Goal: Task Accomplishment & Management: Manage account settings

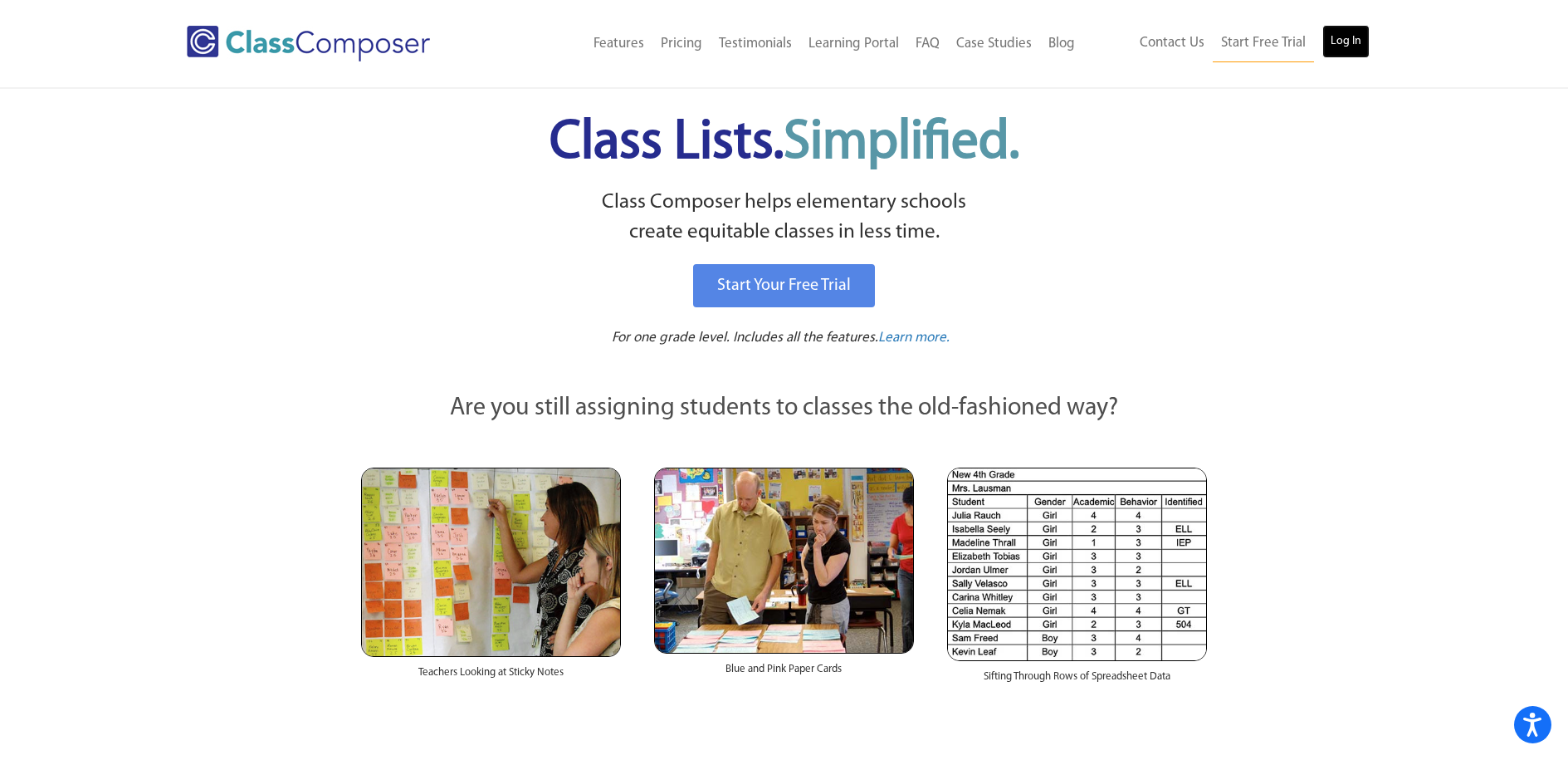
click at [1342, 35] on link "Log In" at bounding box center [1346, 41] width 47 height 33
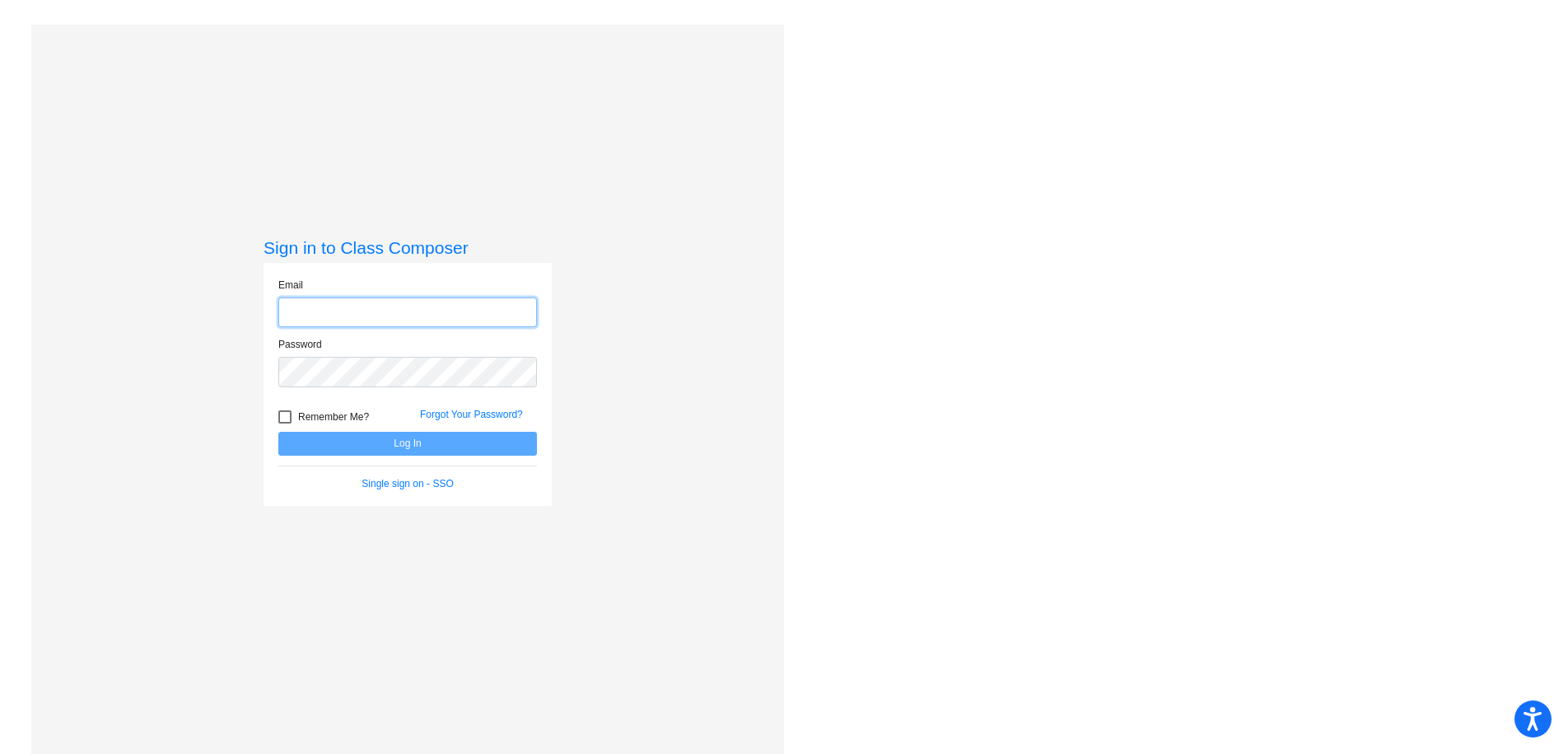
type input "tfountain@fpcsk12.com"
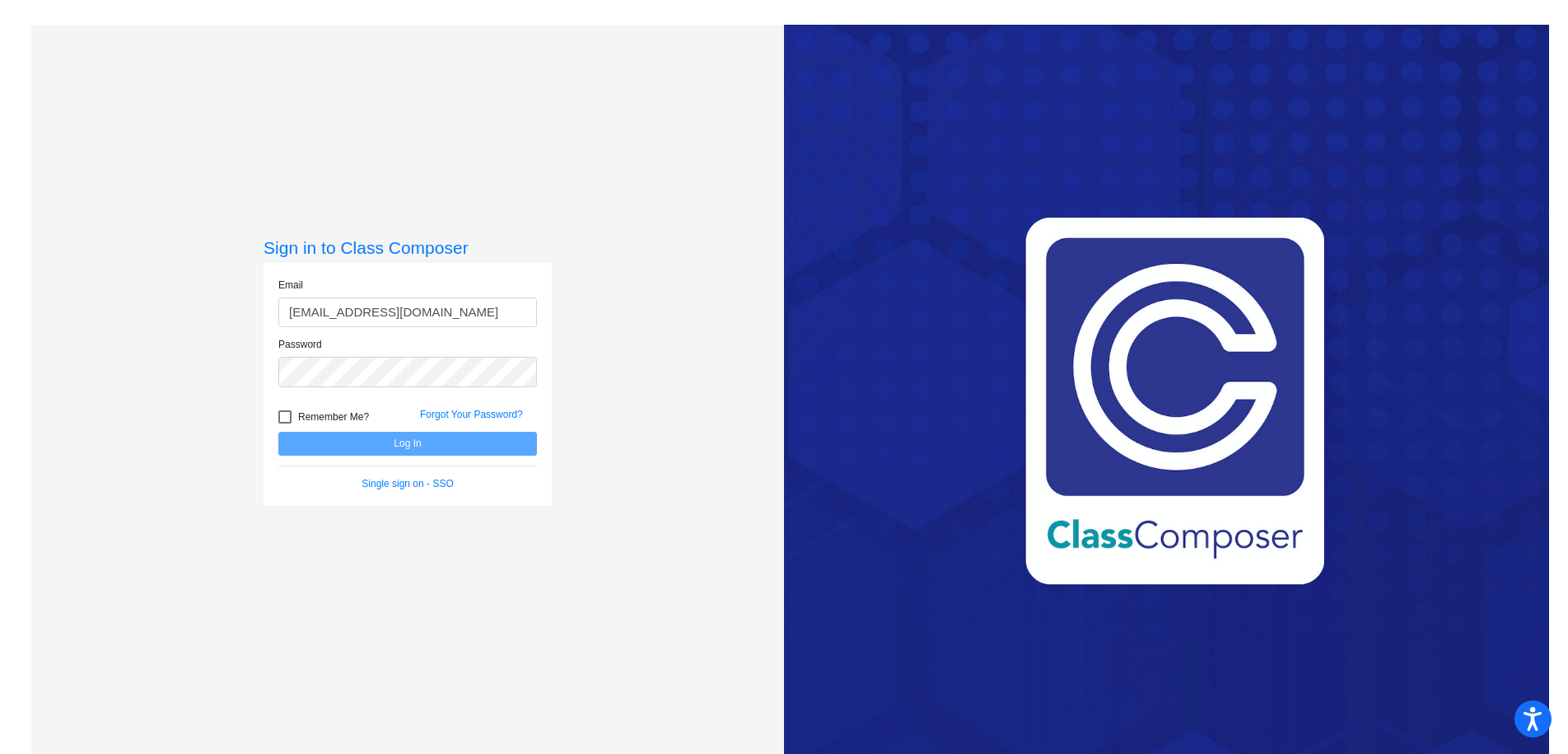
click at [294, 414] on label "Remember Me?" at bounding box center [324, 416] width 91 height 20
click at [285, 424] on input "Remember Me?" at bounding box center [284, 424] width 1 height 1
checkbox input "true"
click at [336, 448] on button "Log In" at bounding box center [408, 444] width 259 height 24
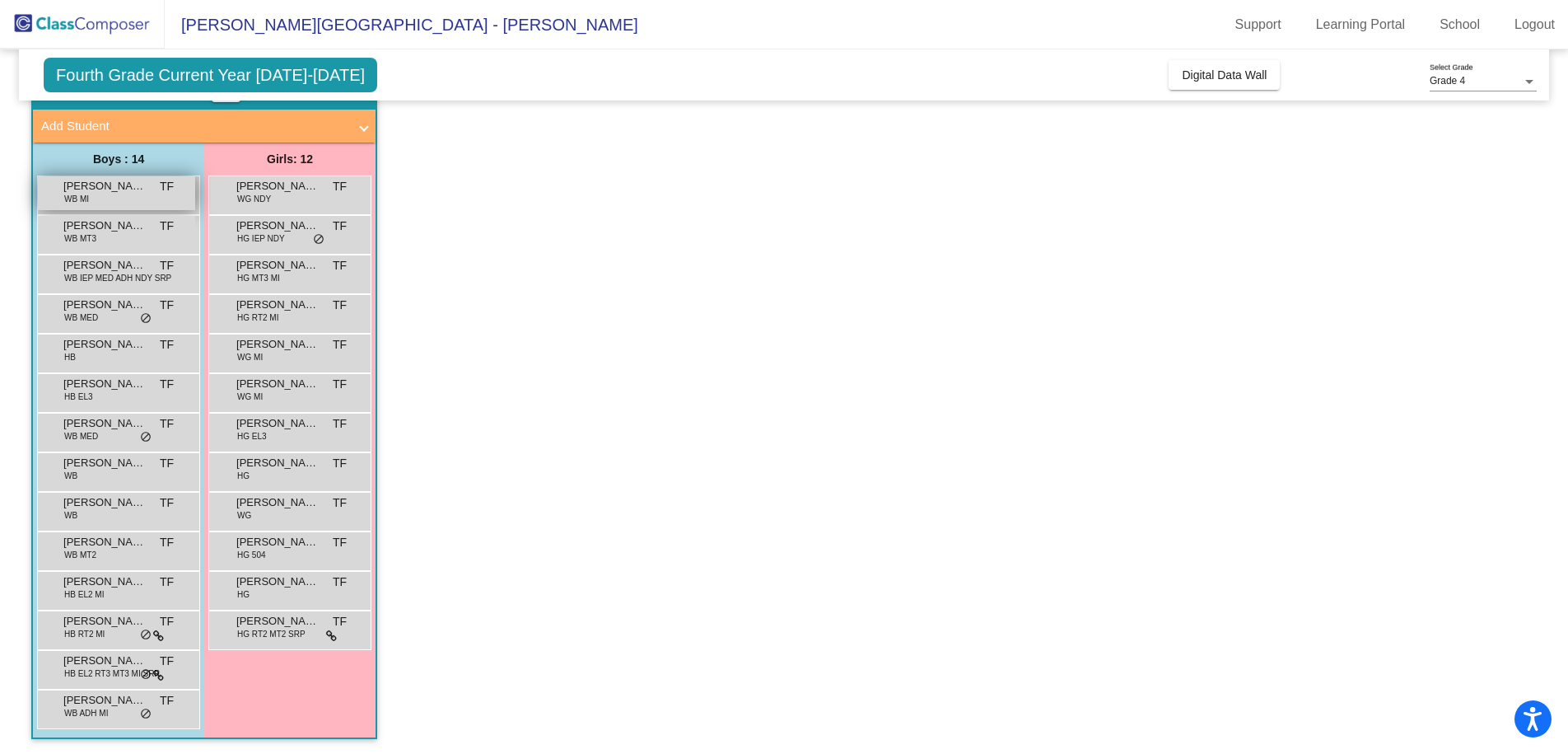
scroll to position [90, 0]
click at [122, 197] on div "Adam Thomas WB MI TF lock do_not_disturb_alt" at bounding box center [117, 192] width 157 height 34
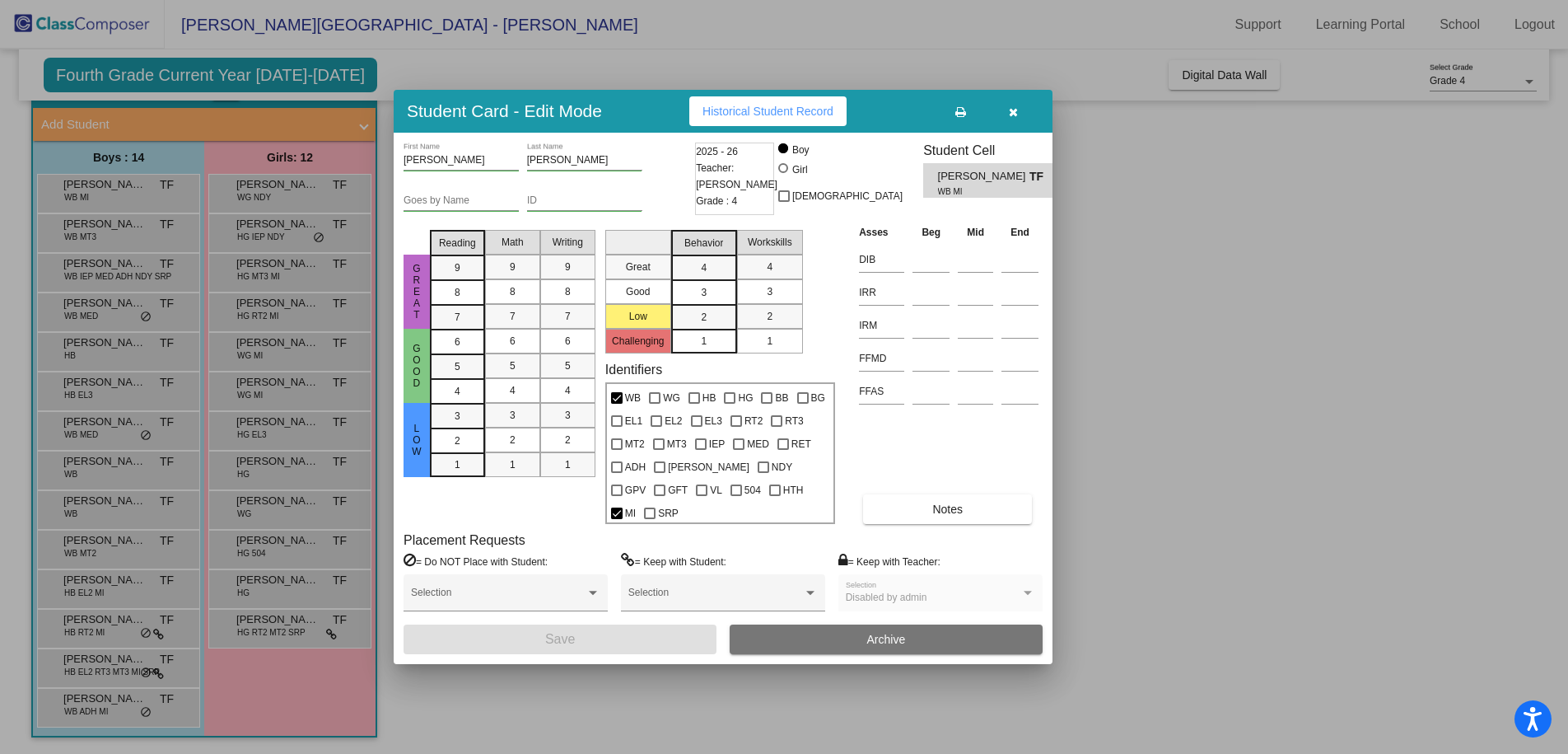
click at [1022, 126] on button "button" at bounding box center [1013, 111] width 52 height 30
